Goal: Task Accomplishment & Management: Manage account settings

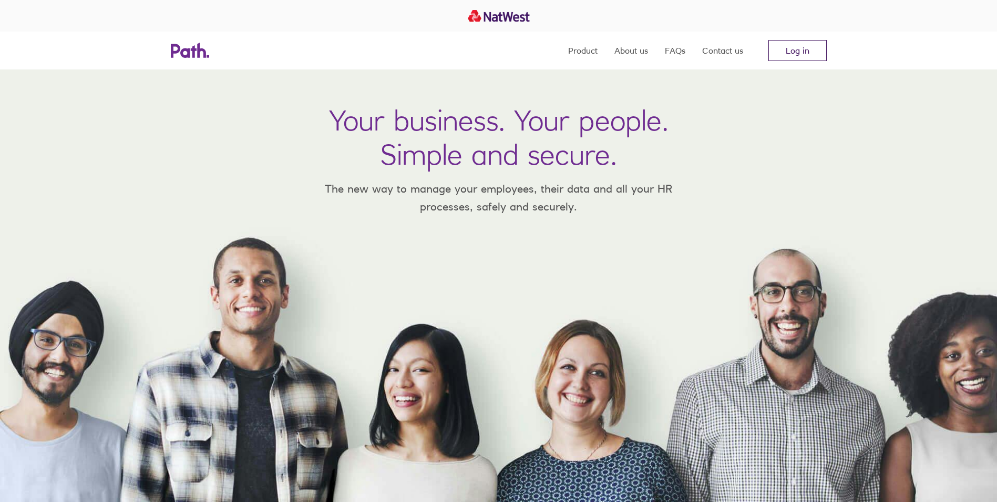
click at [801, 52] on link "Log in" at bounding box center [798, 50] width 58 height 21
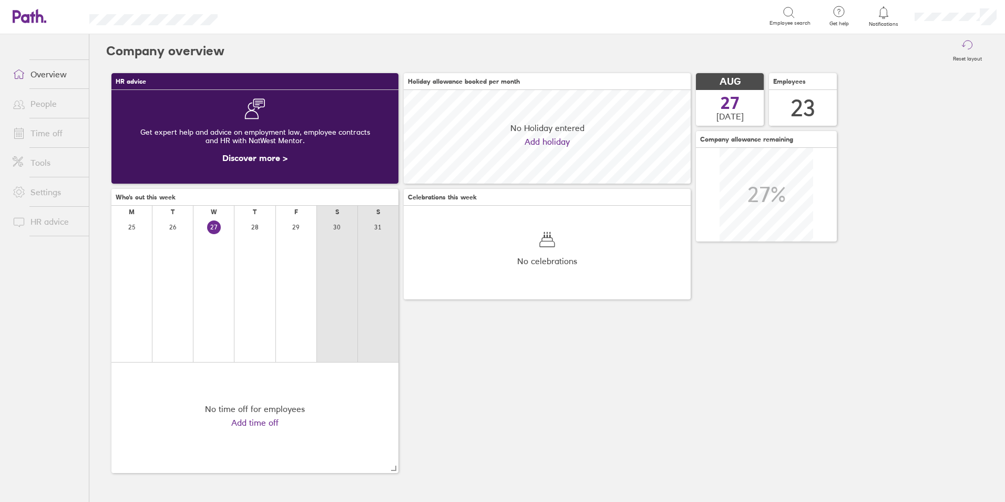
scroll to position [94, 287]
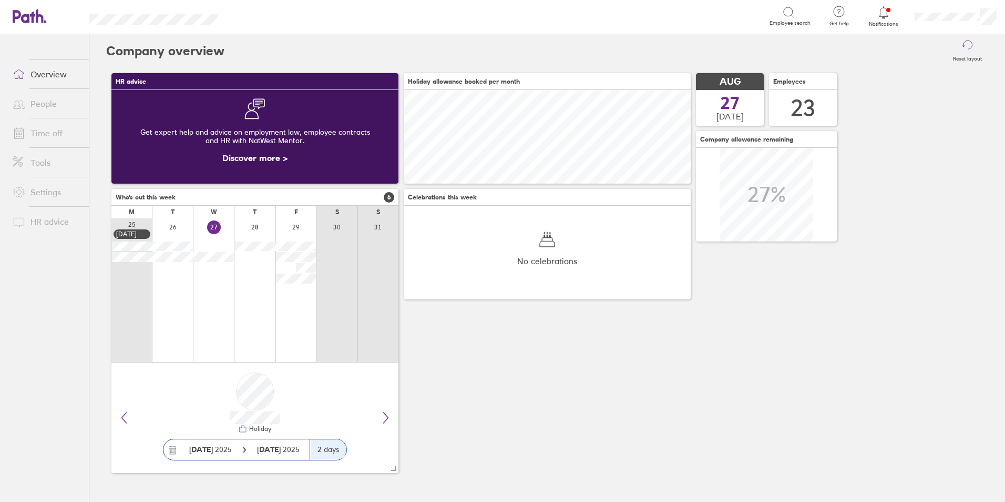
click at [35, 116] on li "People" at bounding box center [44, 103] width 89 height 29
click at [55, 130] on link "Time off" at bounding box center [46, 133] width 85 height 21
